Goal: Task Accomplishment & Management: Manage account settings

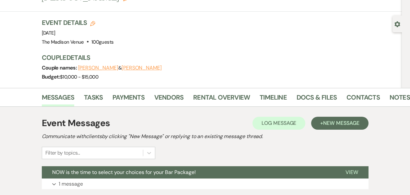
click at [236, 64] on div "Couple names: [PERSON_NAME] & [PERSON_NAME]" at bounding box center [219, 68] width 354 height 9
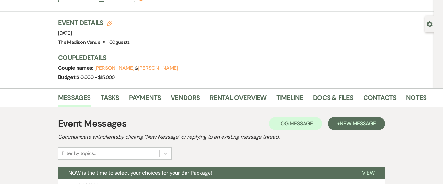
click at [21, 88] on div "Messages Tasks Payments Vendors Rental Overview Timeline Docs & Files Contacts …" at bounding box center [221, 97] width 443 height 19
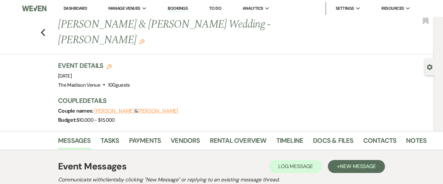
click at [76, 7] on link "Dashboard" at bounding box center [75, 9] width 23 height 6
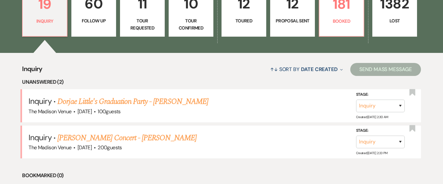
scroll to position [206, 0]
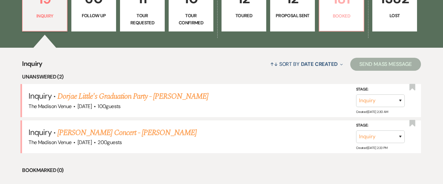
click at [345, 13] on p "Booked" at bounding box center [341, 15] width 36 height 7
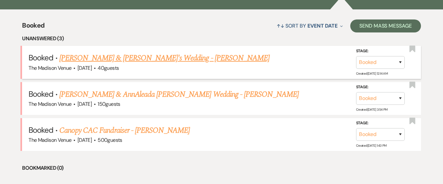
scroll to position [244, 0]
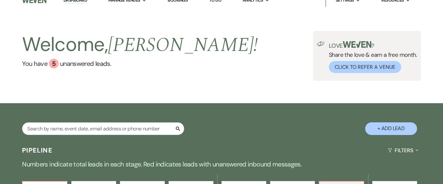
scroll to position [0, 0]
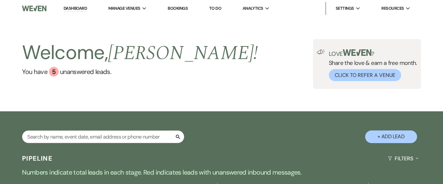
click at [71, 2] on li "Dashboard" at bounding box center [75, 8] width 30 height 13
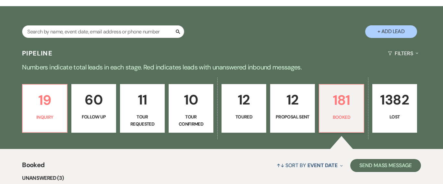
scroll to position [106, 0]
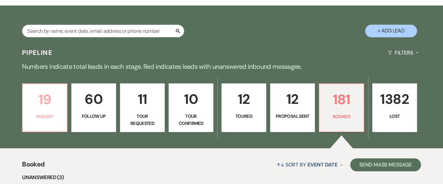
click at [39, 102] on p "19" at bounding box center [45, 99] width 36 height 22
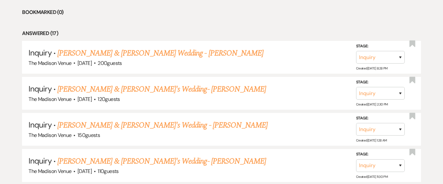
scroll to position [364, 0]
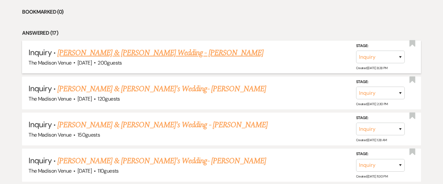
click at [133, 56] on link "[PERSON_NAME] & [PERSON_NAME] Wedding - [PERSON_NAME]" at bounding box center [160, 53] width 206 height 12
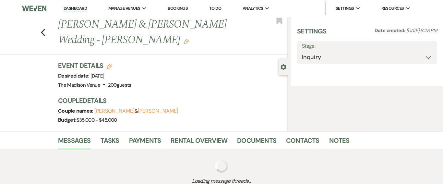
select select "5"
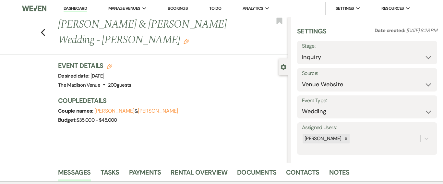
scroll to position [132, 0]
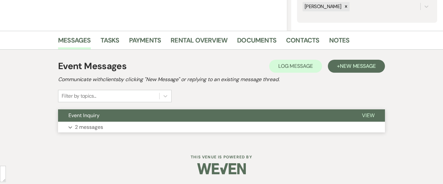
click at [117, 124] on button "Expand 2 messages" at bounding box center [221, 127] width 327 height 11
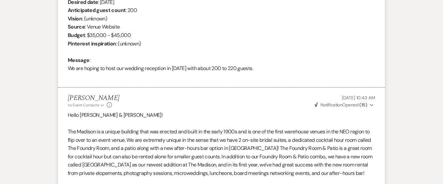
scroll to position [0, 0]
